Goal: Transaction & Acquisition: Purchase product/service

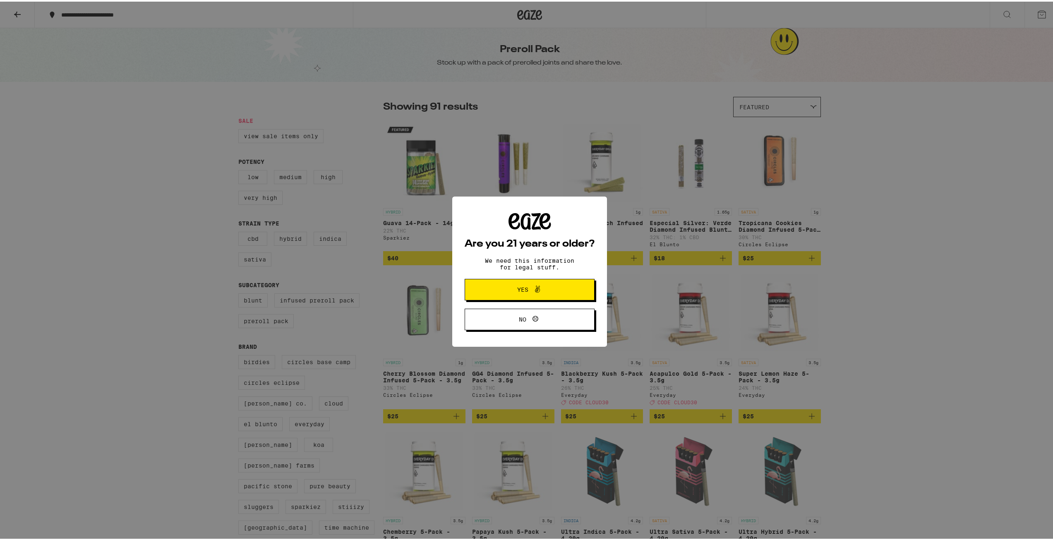
click at [162, 42] on div "Are you 21 years or older? We need this information for legal stuff. Yes No" at bounding box center [530, 270] width 1060 height 540
click at [572, 294] on button "Yes" at bounding box center [530, 288] width 130 height 22
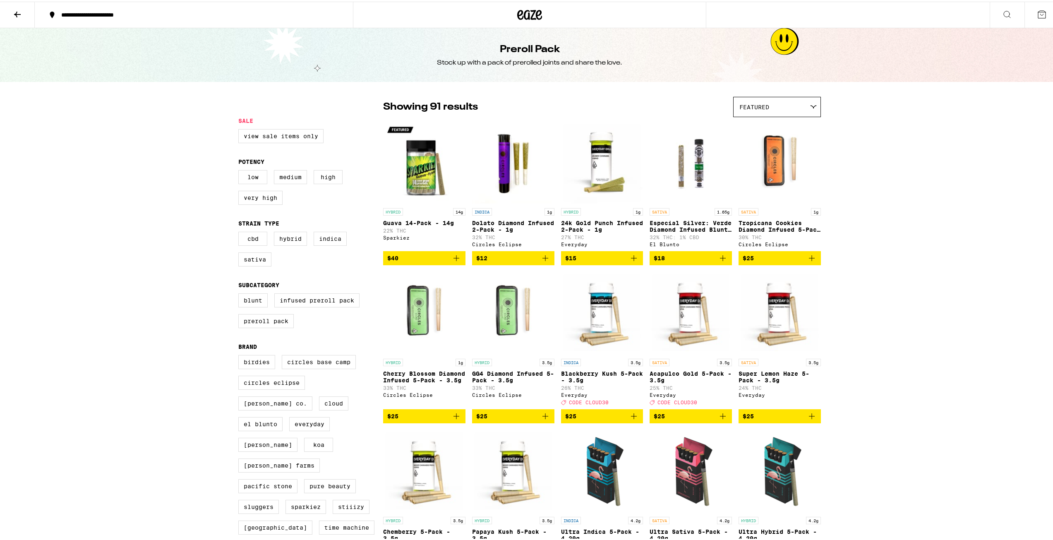
click at [783, 224] on p "Tropicana Cookies Diamond Infused 5-Pack - 3.5g" at bounding box center [780, 224] width 82 height 13
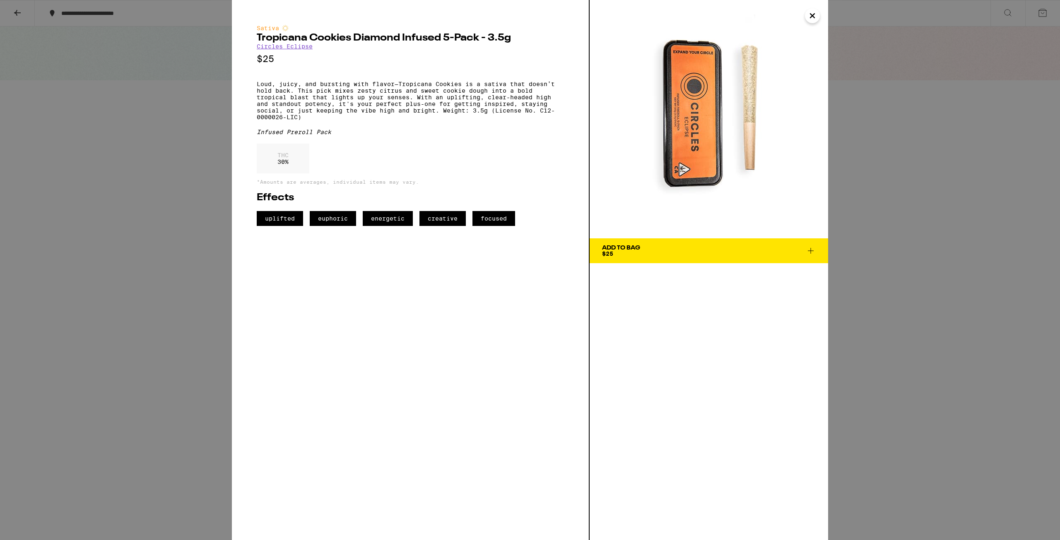
click at [884, 200] on div "Sativa Tropicana Cookies Diamond Infused 5-Pack - 3.5g Circles Eclipse $25 Loud…" at bounding box center [530, 270] width 1060 height 540
